Goal: Information Seeking & Learning: Learn about a topic

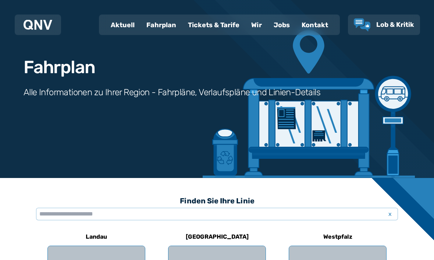
scroll to position [31, 0]
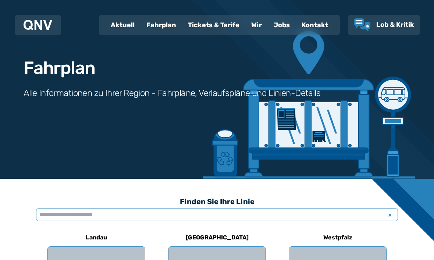
click at [61, 216] on input "text" at bounding box center [217, 214] width 362 height 12
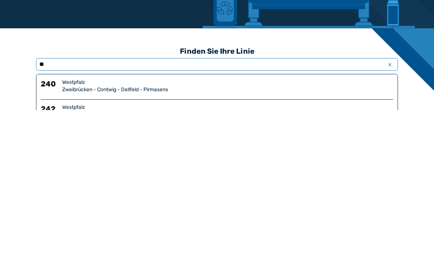
type input "***"
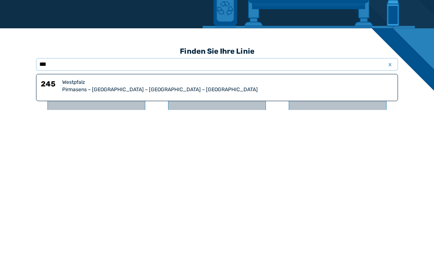
click at [102, 236] on div "Pirmasens – [GEOGRAPHIC_DATA] – [GEOGRAPHIC_DATA] – [GEOGRAPHIC_DATA]" at bounding box center [227, 239] width 331 height 7
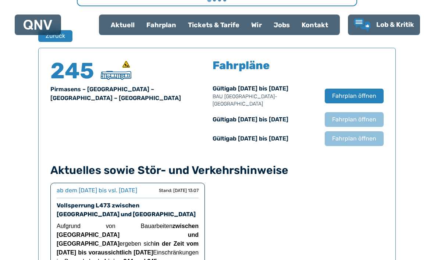
scroll to position [474, 0]
click at [354, 92] on span "Fahrplan öffnen" at bounding box center [354, 96] width 44 height 9
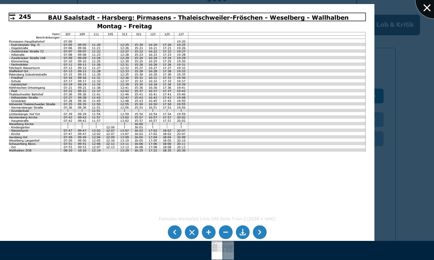
click at [429, 3] on div at bounding box center [433, 0] width 37 height 37
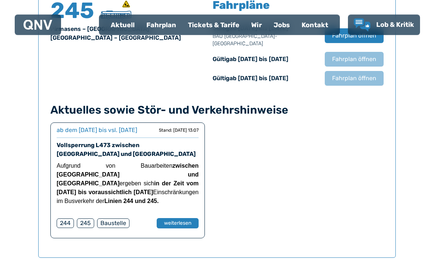
scroll to position [534, 0]
click at [88, 225] on div "245" at bounding box center [85, 223] width 17 height 10
click at [82, 227] on div "245" at bounding box center [85, 223] width 17 height 10
click at [175, 222] on button "weiterlesen" at bounding box center [178, 223] width 42 height 10
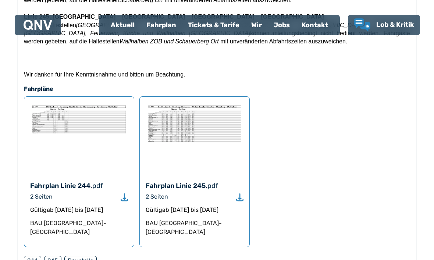
scroll to position [384, 0]
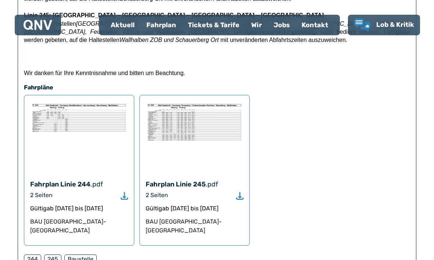
click at [121, 195] on use "Download" at bounding box center [124, 195] width 7 height 8
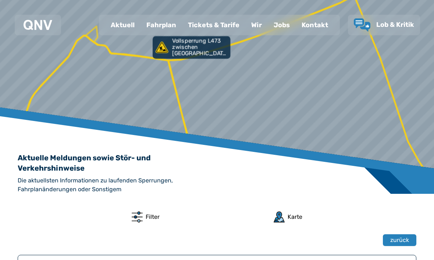
scroll to position [0, 0]
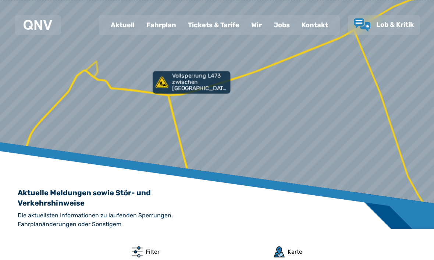
click at [210, 24] on div "Tickets & Tarife" at bounding box center [213, 24] width 63 height 19
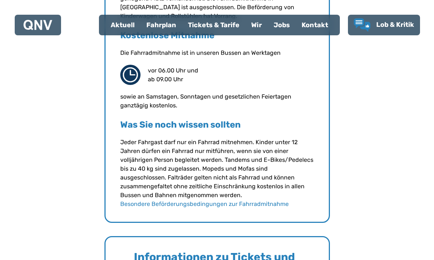
scroll to position [955, 0]
click at [212, 202] on link "Besondere Beförderungsbedingungen zur Fahrradmitnahme" at bounding box center [204, 204] width 168 height 7
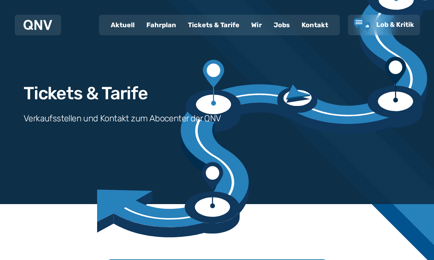
scroll to position [0, 0]
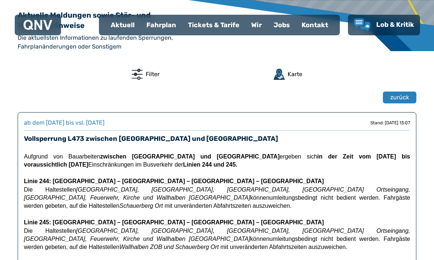
scroll to position [179, 0]
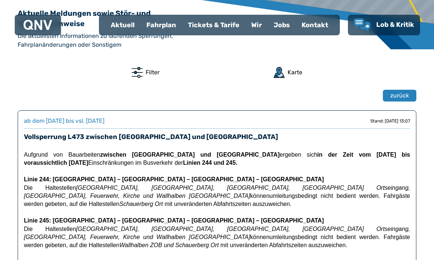
click at [287, 72] on div "Karte" at bounding box center [287, 72] width 29 height 11
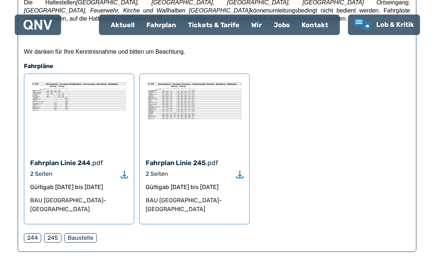
scroll to position [409, 0]
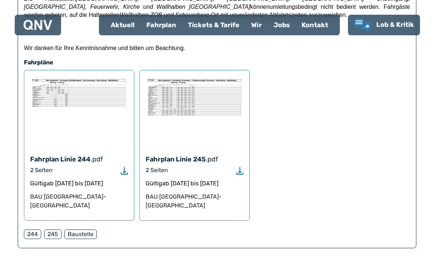
click at [185, 161] on div "Fahrplan Linie 245" at bounding box center [176, 159] width 60 height 10
click at [191, 100] on img at bounding box center [195, 111] width 98 height 70
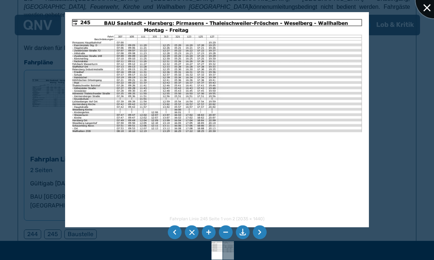
click at [425, 8] on div at bounding box center [433, 0] width 37 height 37
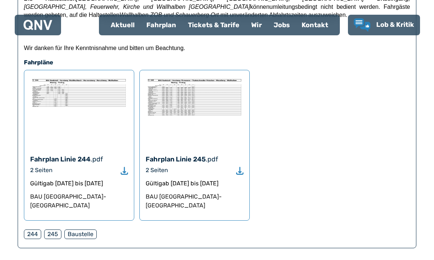
click at [94, 163] on div "Fahrplan Linie 244 .pdf 2 Seiten Gültig ab [DATE] bis [DATE] BAU [GEOGRAPHIC_DA…" at bounding box center [79, 145] width 110 height 151
click at [81, 138] on img at bounding box center [79, 111] width 98 height 70
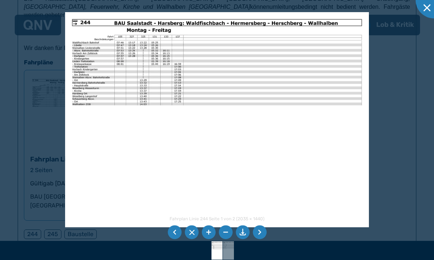
click at [425, 7] on div at bounding box center [433, 0] width 37 height 37
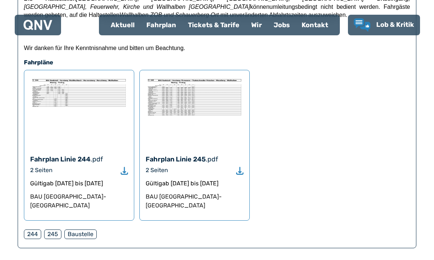
click at [203, 142] on img at bounding box center [195, 111] width 98 height 70
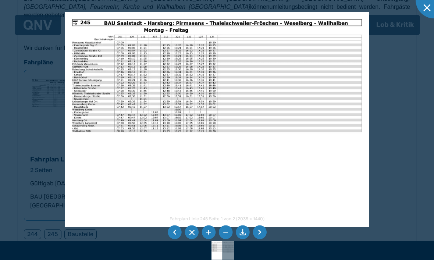
click at [429, 4] on div at bounding box center [433, 0] width 37 height 37
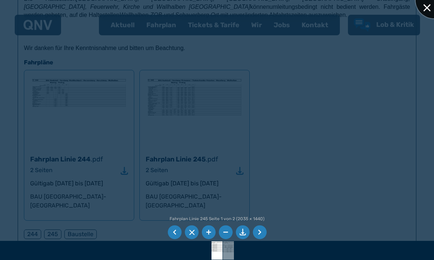
click at [425, 7] on div at bounding box center [433, 0] width 37 height 37
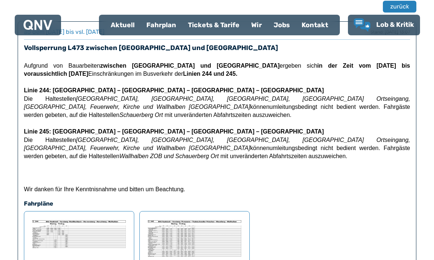
scroll to position [269, 0]
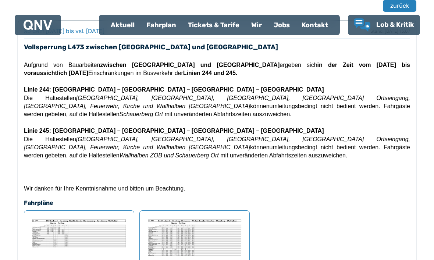
click at [396, 5] on span "zurück" at bounding box center [399, 5] width 19 height 9
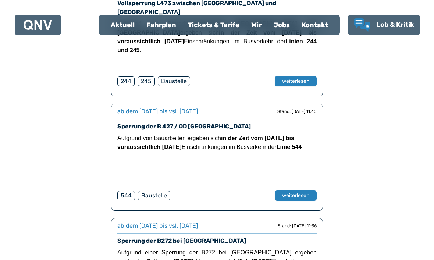
scroll to position [661, 0]
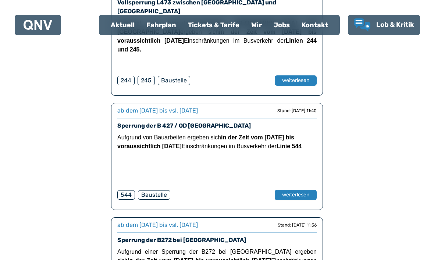
click at [172, 76] on div "Baustelle" at bounding box center [174, 81] width 32 height 10
click at [173, 76] on div "Baustelle" at bounding box center [174, 81] width 32 height 10
click at [298, 75] on button "weiterlesen" at bounding box center [296, 80] width 42 height 10
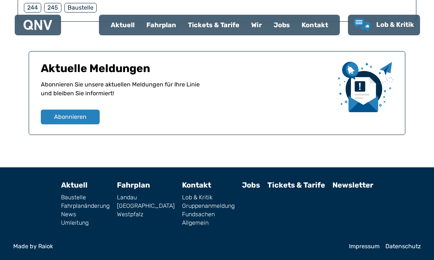
scroll to position [174, 0]
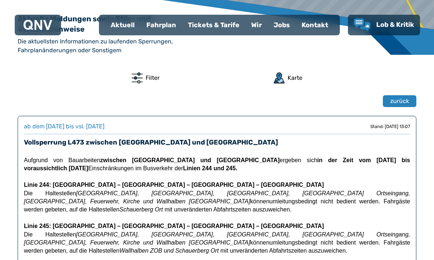
click at [284, 78] on icon "Karte anzeigen" at bounding box center [278, 77] width 11 height 11
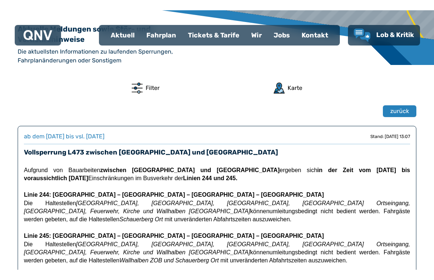
scroll to position [9, 0]
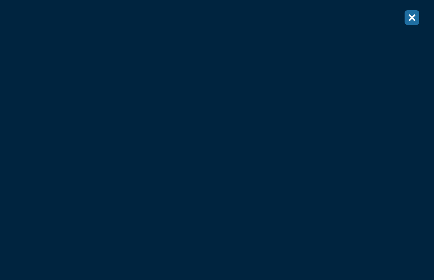
click at [406, 19] on button "button" at bounding box center [411, 17] width 15 height 15
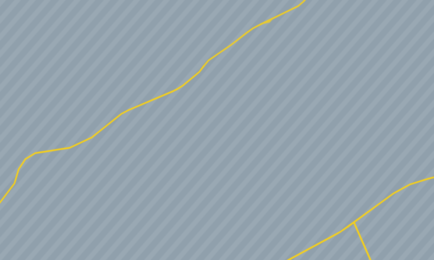
scroll to position [403, 0]
